Goal: Task Accomplishment & Management: Manage account settings

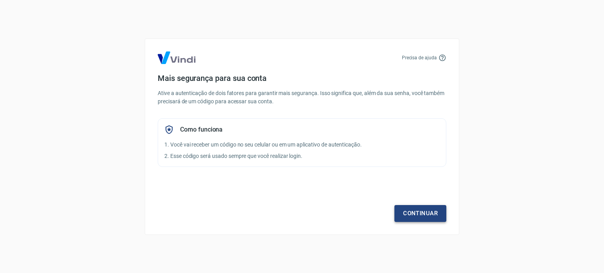
click at [416, 215] on link "Continuar" at bounding box center [421, 213] width 52 height 17
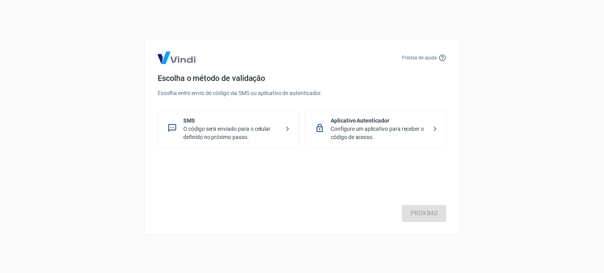
click at [216, 133] on p "O código será enviado para o celular definido no próximo passo." at bounding box center [231, 133] width 96 height 17
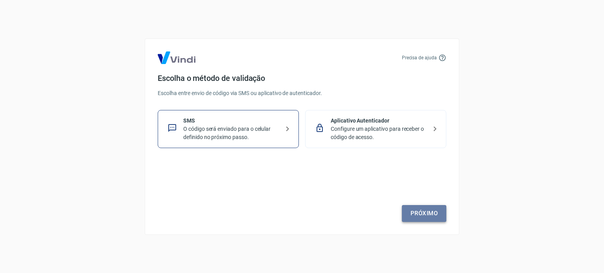
click at [418, 214] on link "Próximo" at bounding box center [424, 213] width 44 height 17
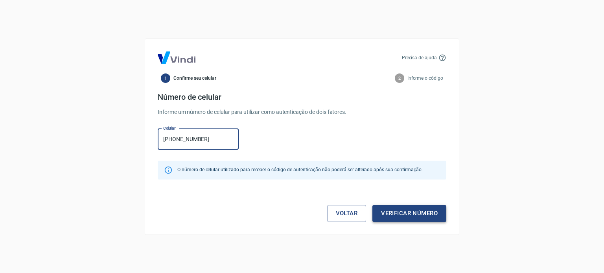
type input "(11) 94028-5440"
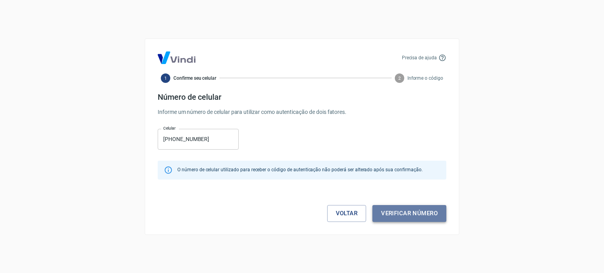
click at [382, 216] on button "Verificar número" at bounding box center [410, 213] width 74 height 17
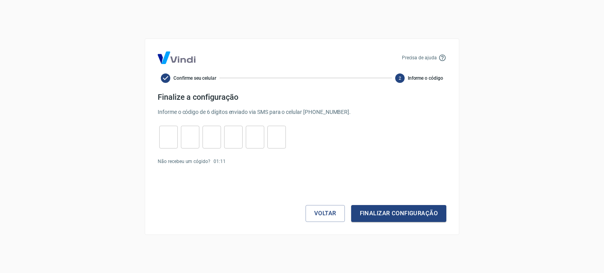
click at [165, 135] on input "tel" at bounding box center [168, 137] width 18 height 17
type input "4"
type input "3"
type input "4"
type input "2"
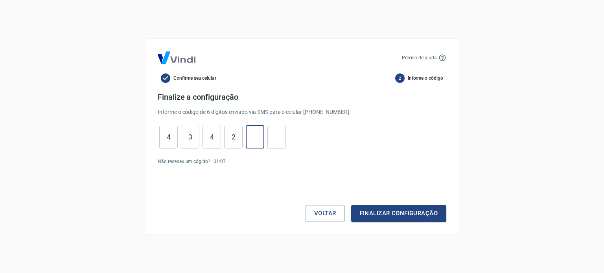
type input "9"
type input "6"
click at [394, 217] on button "Finalizar configuração" at bounding box center [398, 213] width 95 height 17
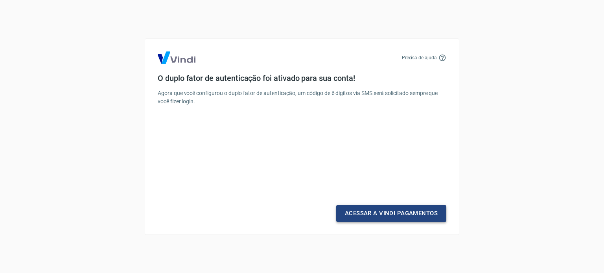
click at [378, 217] on link "Acessar a Vindi Pagamentos" at bounding box center [391, 213] width 110 height 17
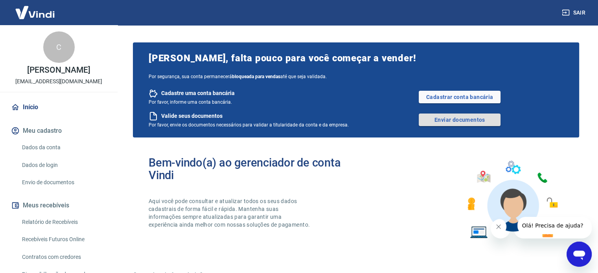
click at [458, 120] on link "Enviar documentos" at bounding box center [460, 120] width 82 height 13
